Goal: Transaction & Acquisition: Purchase product/service

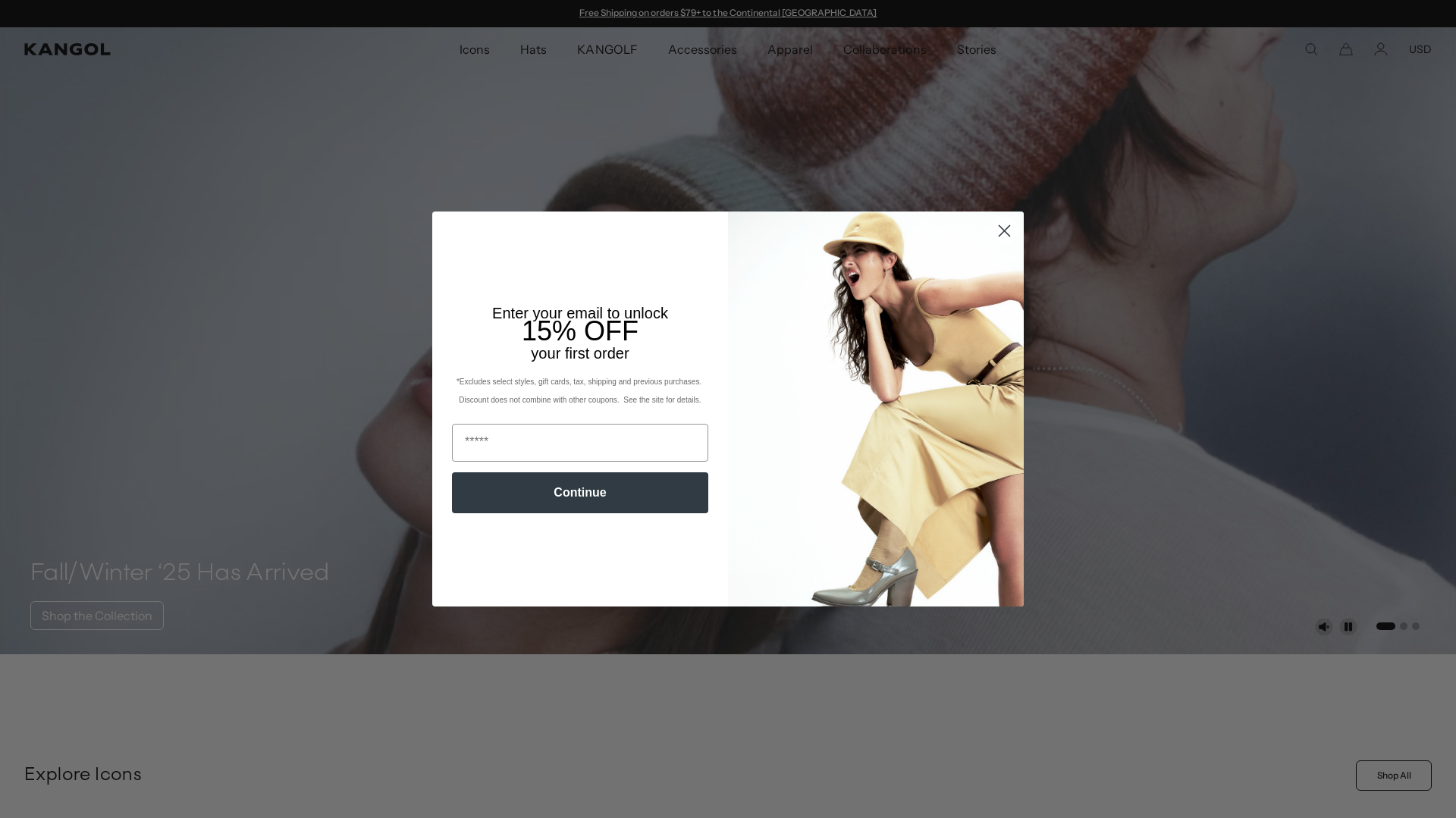
click at [1012, 233] on circle "Close dialog" at bounding box center [1005, 231] width 26 height 26
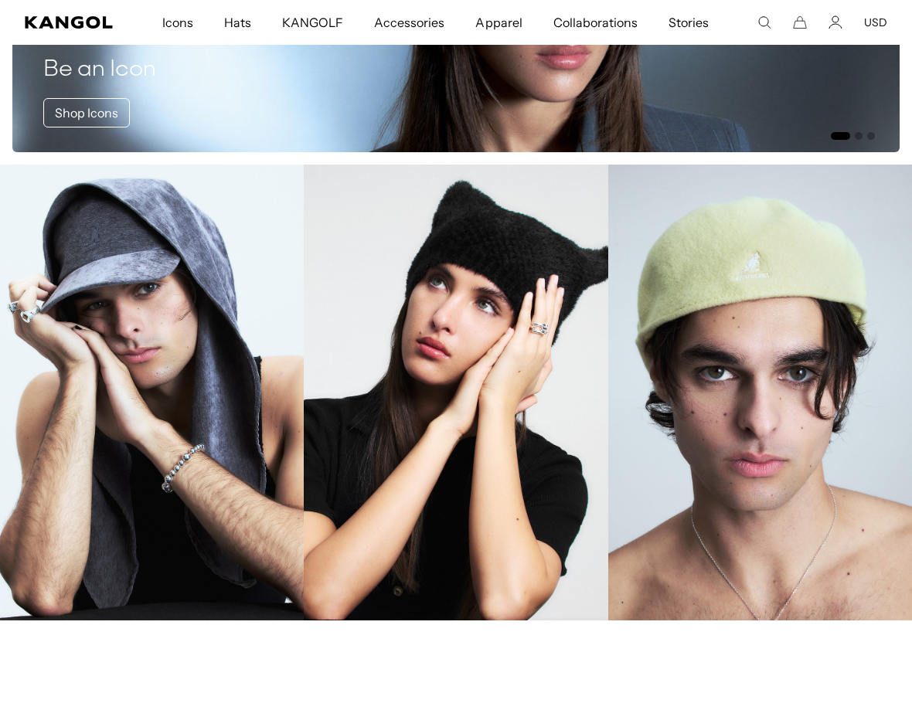
click at [206, 411] on link "Baseballs" at bounding box center [152, 393] width 304 height 456
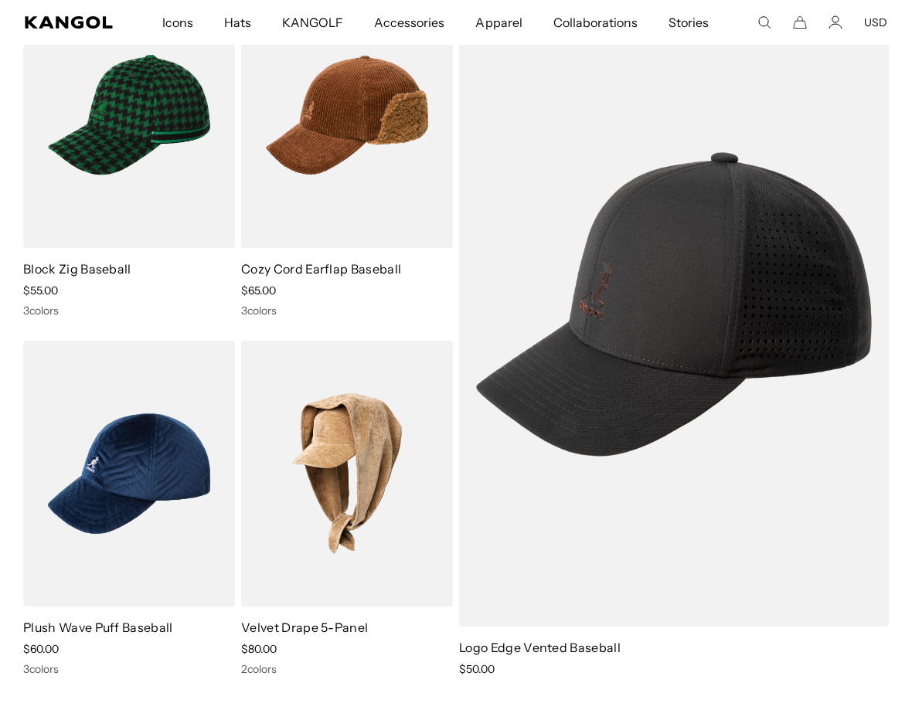
scroll to position [190, 0]
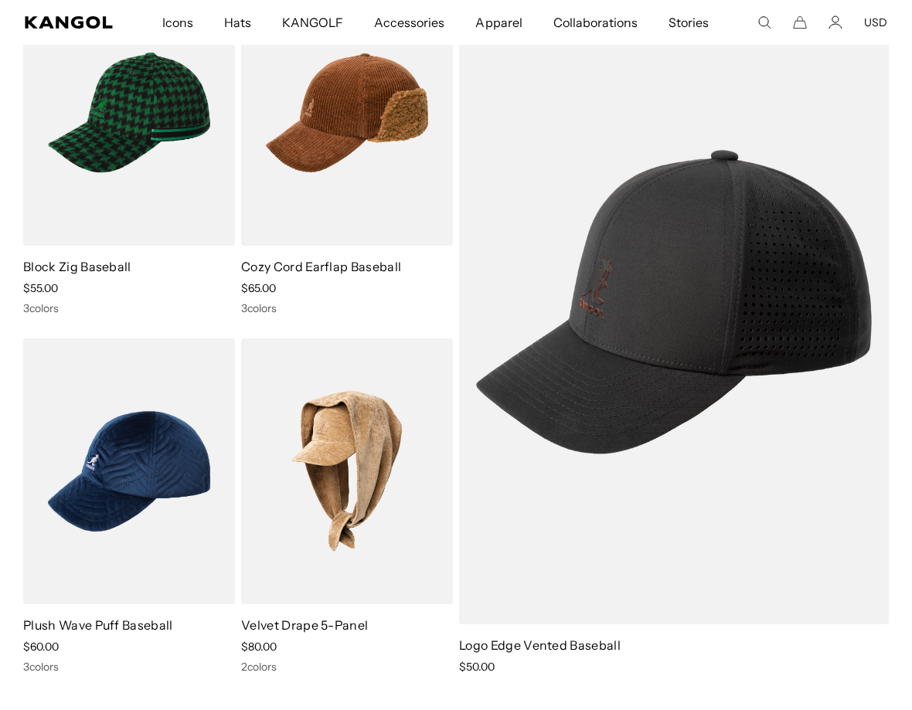
click at [0, 0] on img at bounding box center [0, 0] width 0 height 0
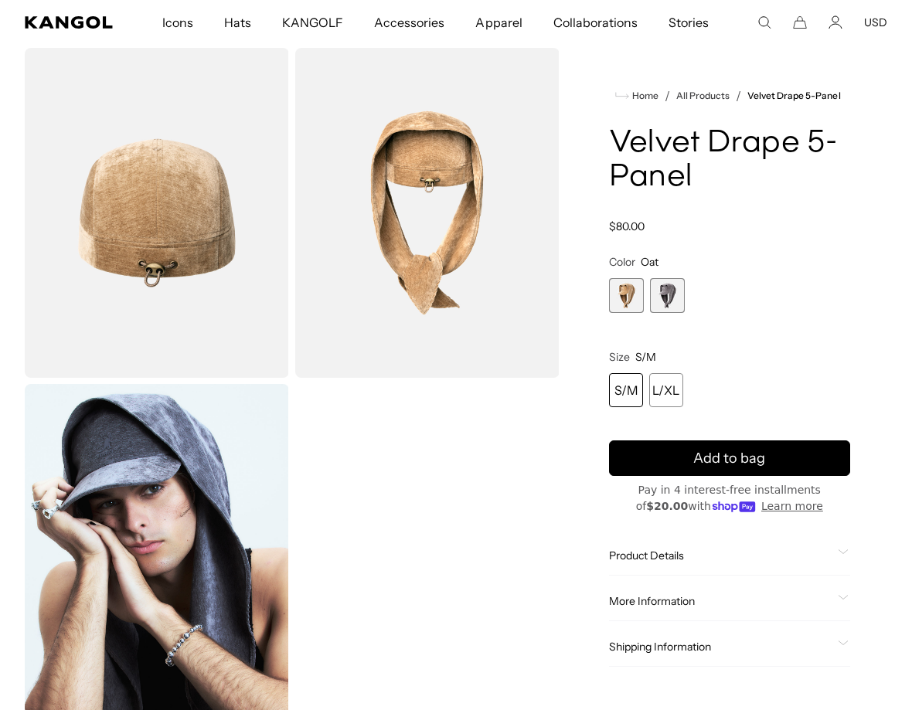
scroll to position [431, 0]
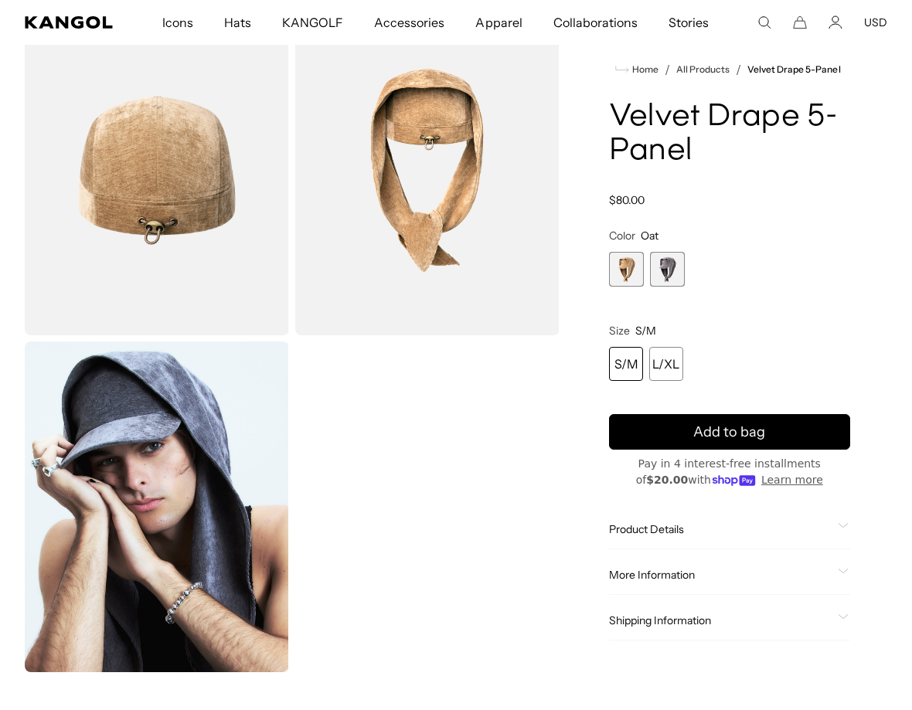
click at [166, 531] on img "Gallery Viewer" at bounding box center [157, 507] width 264 height 330
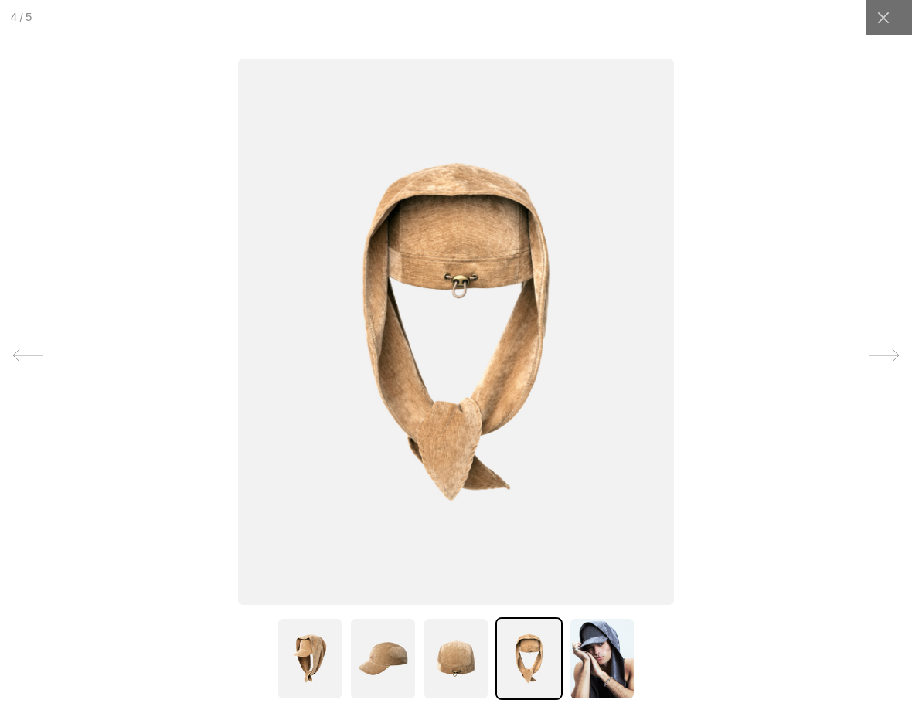
scroll to position [0, 0]
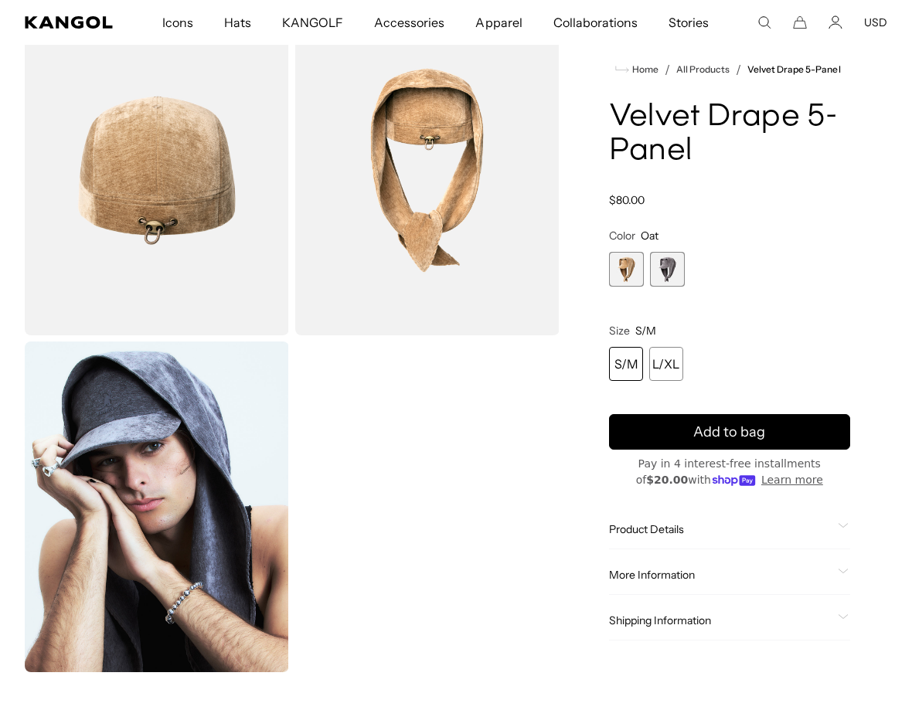
click at [833, 19] on icon "Account" at bounding box center [836, 19] width 6 height 6
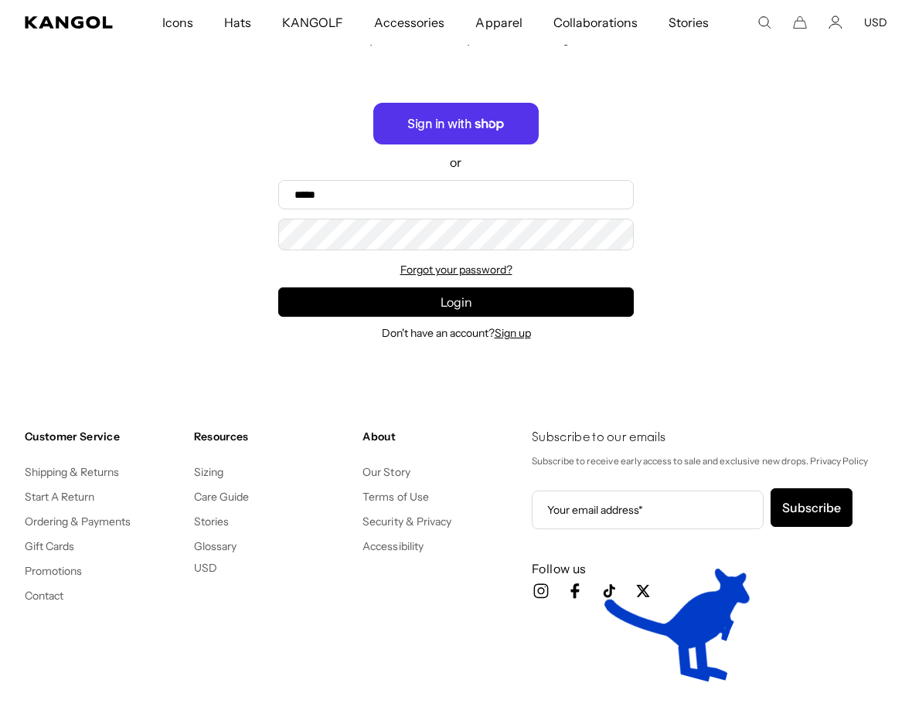
scroll to position [189, 0]
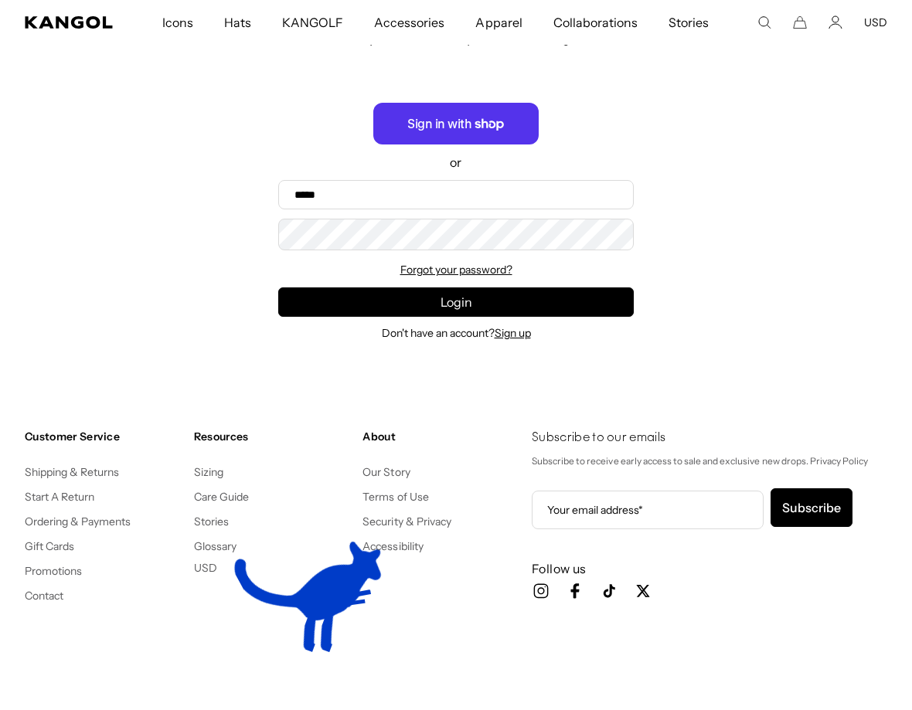
click at [106, 526] on link "Ordering & Payments" at bounding box center [78, 522] width 107 height 14
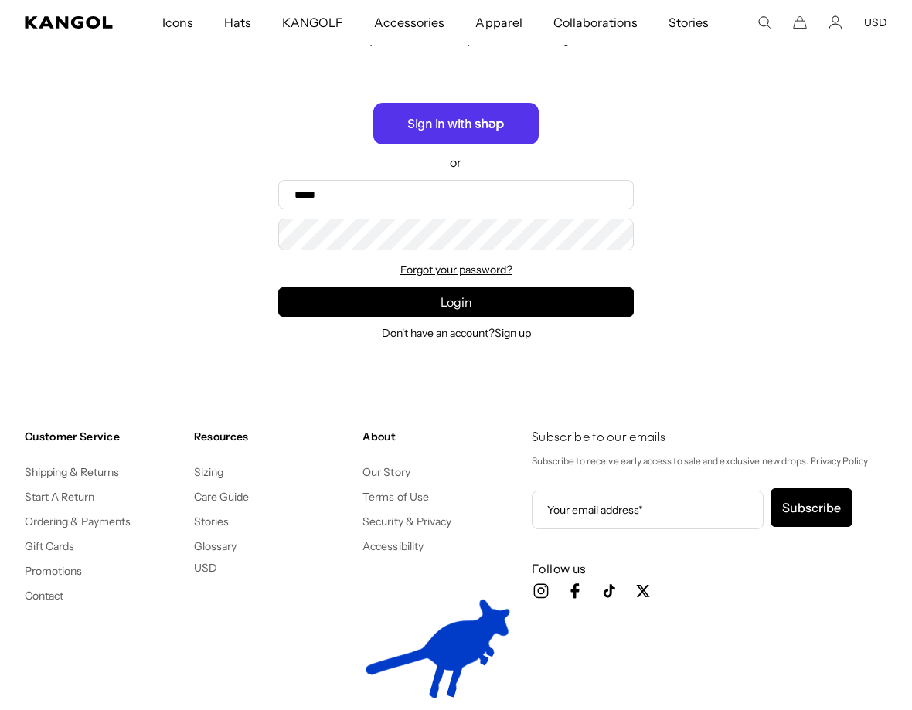
scroll to position [0, 0]
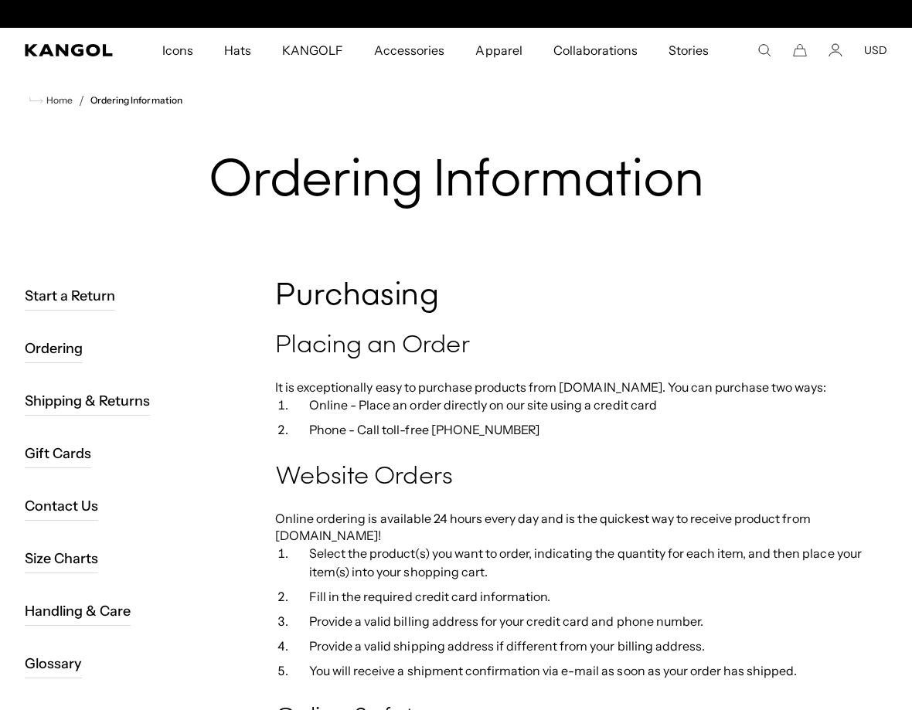
scroll to position [0, 319]
click at [64, 349] on link "Ordering" at bounding box center [54, 348] width 58 height 29
click at [843, 51] on icon "Account" at bounding box center [836, 50] width 14 height 14
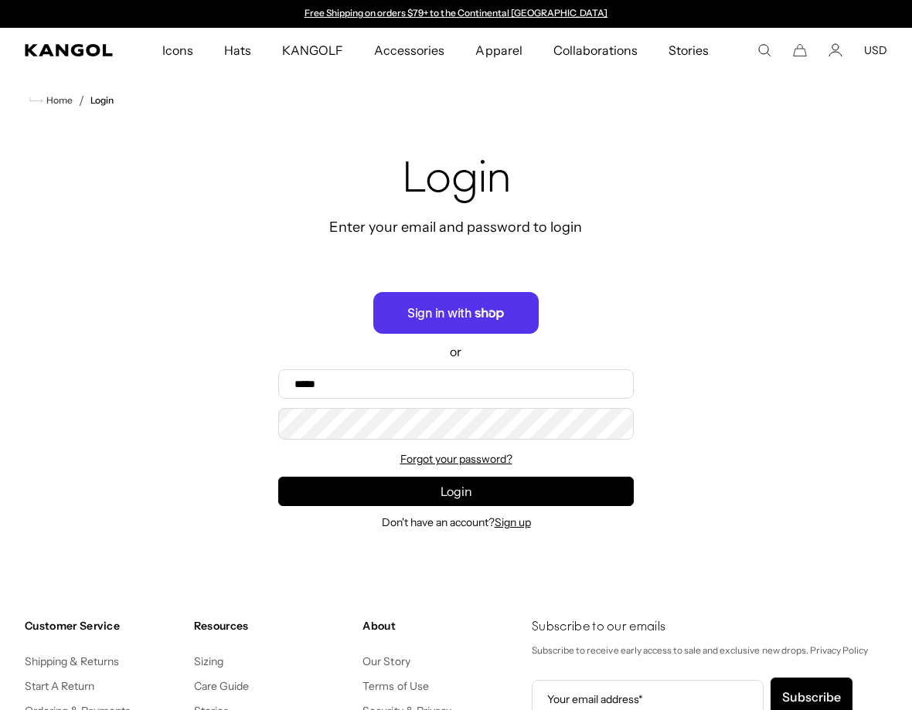
click at [801, 52] on icon "Cart" at bounding box center [800, 50] width 14 height 14
